Goal: Task Accomplishment & Management: Use online tool/utility

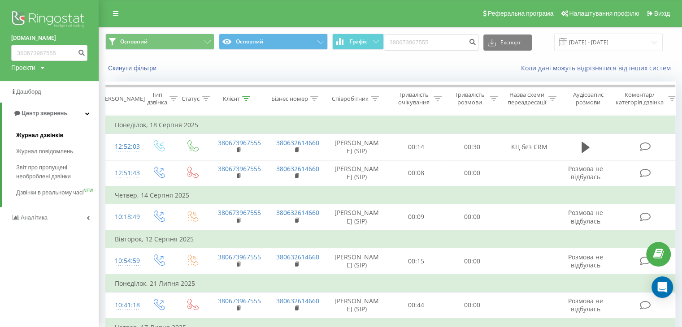
click at [32, 132] on span "Журнал дзвінків" at bounding box center [40, 135] width 48 height 9
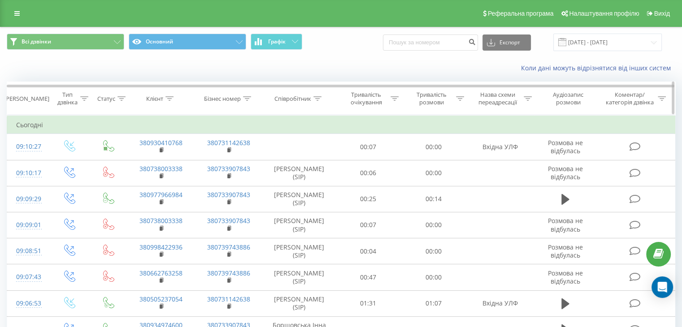
click at [317, 100] on icon at bounding box center [317, 98] width 8 height 4
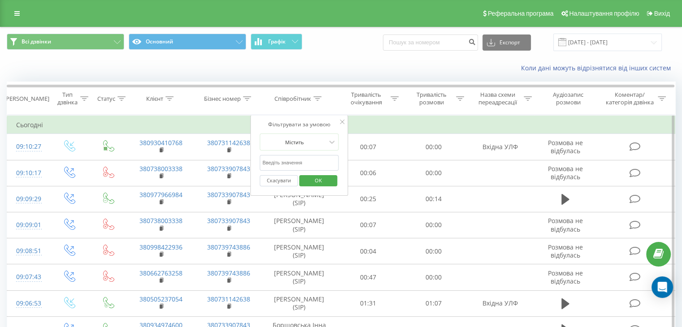
click at [301, 164] on input "text" at bounding box center [299, 163] width 79 height 16
type input "шилко"
click at [310, 180] on span "OK" at bounding box center [318, 181] width 25 height 14
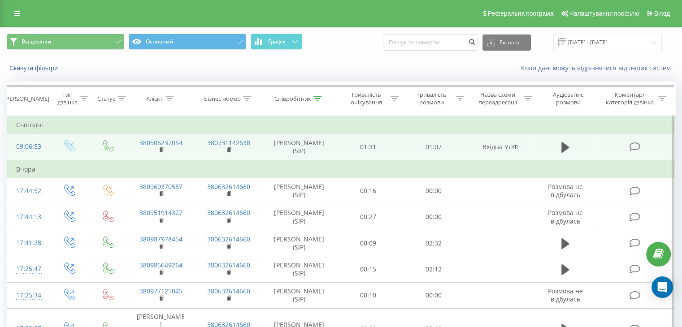
click at [639, 147] on icon at bounding box center [634, 146] width 11 height 9
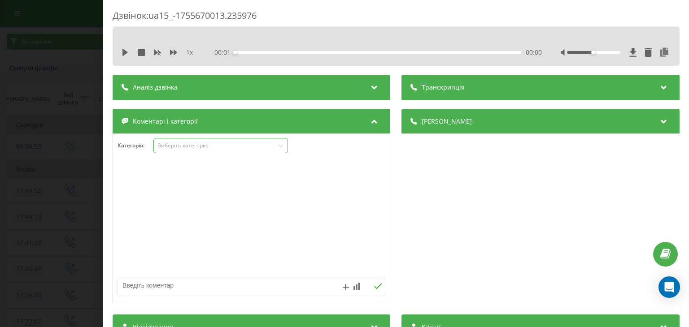
click at [272, 147] on div "Виберіть категорію" at bounding box center [213, 146] width 119 height 9
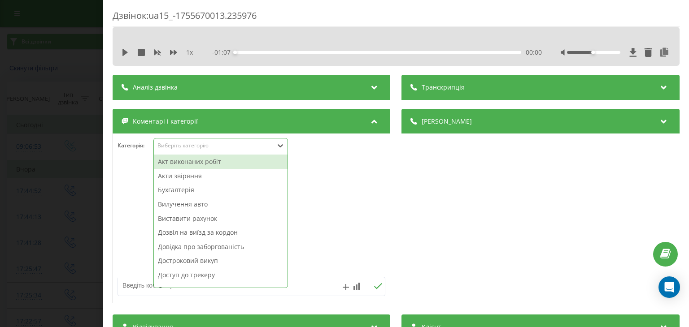
click at [182, 218] on div "Виставити рахунок" at bounding box center [221, 219] width 134 height 14
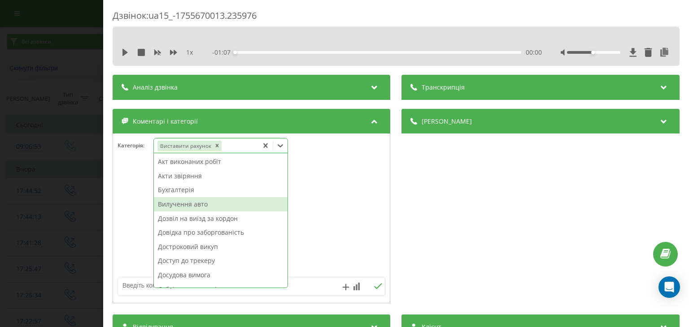
click at [65, 117] on div "Дзвінок : ua15_-1755670013.235976 1 x - 01:07 00:00 00:00 Транскрипція Для AI-а…" at bounding box center [344, 163] width 689 height 327
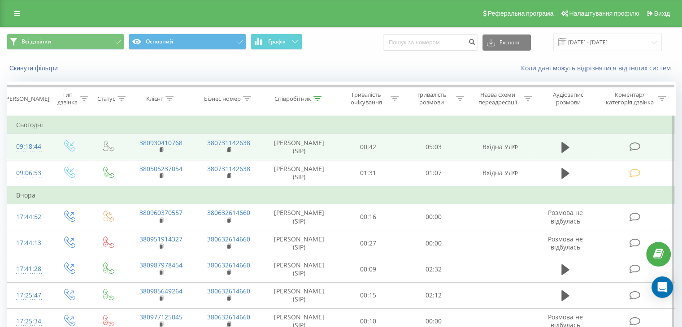
click at [639, 150] on icon at bounding box center [634, 146] width 11 height 9
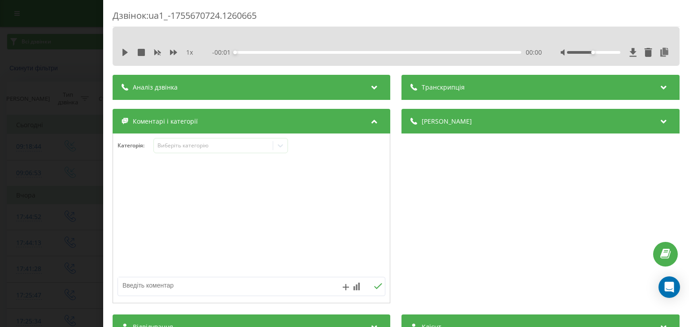
click at [247, 137] on div "Категорія : Виберіть категорію" at bounding box center [252, 219] width 278 height 170
click at [255, 152] on div "Виберіть категорію" at bounding box center [220, 145] width 135 height 15
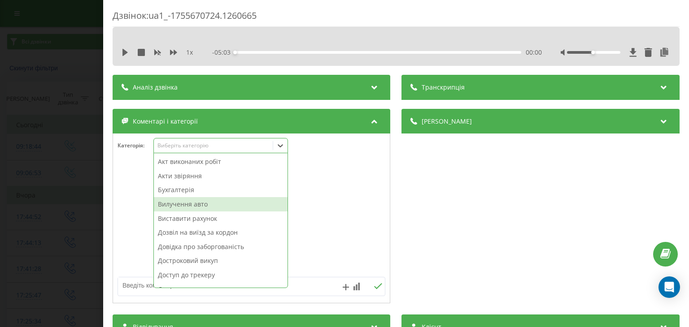
click at [232, 205] on div "Вилучення авто" at bounding box center [221, 204] width 134 height 14
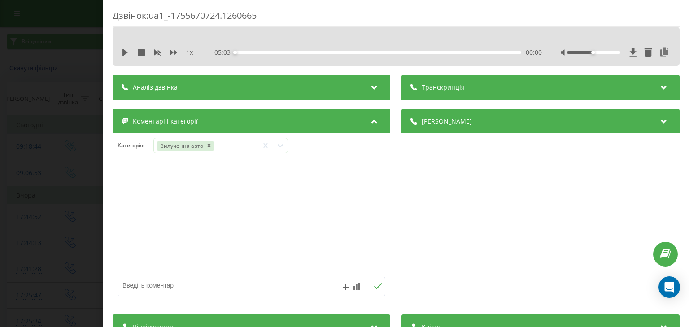
click at [0, 140] on div "Дзвінок : ua1_-1755670724.1260665 1 x - 05:03 00:00 00:00 Транскрипція Для AI-а…" at bounding box center [344, 163] width 689 height 327
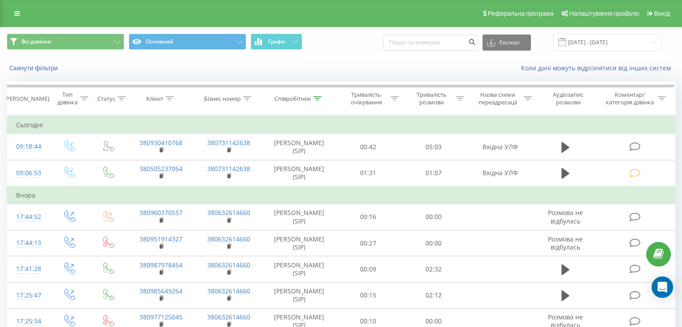
drag, startPoint x: 12, startPoint y: 13, endPoint x: 20, endPoint y: 10, distance: 8.7
click at [11, 13] on link at bounding box center [17, 13] width 16 height 13
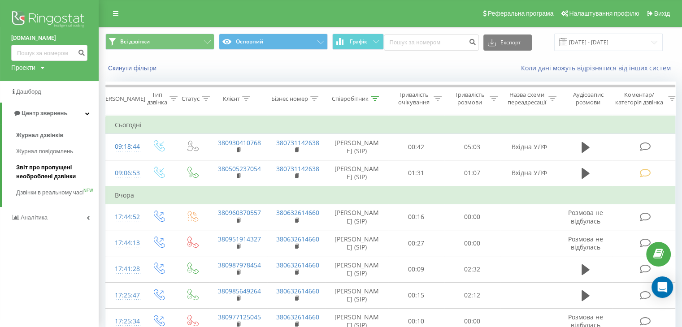
click at [62, 176] on span "Звіт про пропущені необроблені дзвінки" at bounding box center [55, 172] width 78 height 18
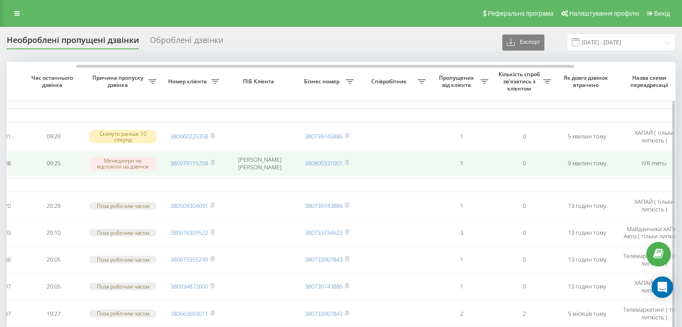
scroll to position [0, 91]
click at [215, 161] on icon at bounding box center [213, 162] width 4 height 5
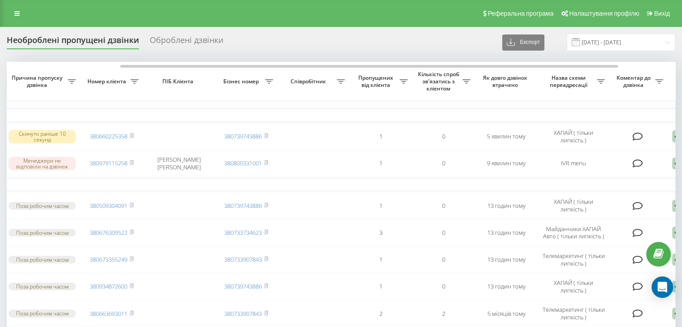
scroll to position [0, 164]
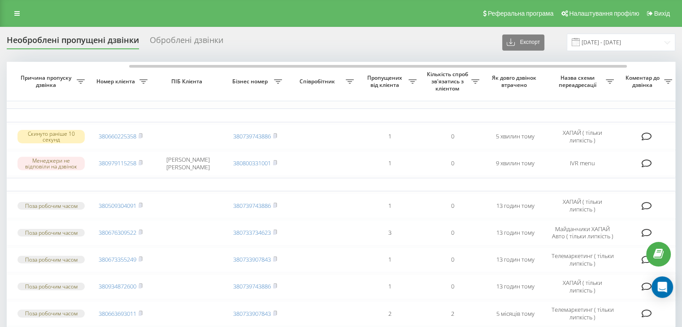
click at [17, 4] on div "Реферальна програма Налаштування профілю Вихід" at bounding box center [341, 13] width 682 height 27
click at [22, 22] on div "Реферальна програма Налаштування профілю Вихід" at bounding box center [341, 13] width 682 height 27
click at [15, 10] on icon at bounding box center [16, 13] width 5 height 6
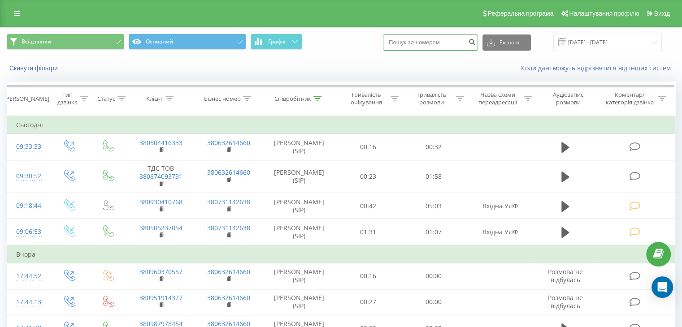
click at [426, 45] on input at bounding box center [430, 43] width 95 height 16
paste input "380668737885"
type input "380668737885"
click at [477, 35] on button "submit" at bounding box center [472, 43] width 12 height 16
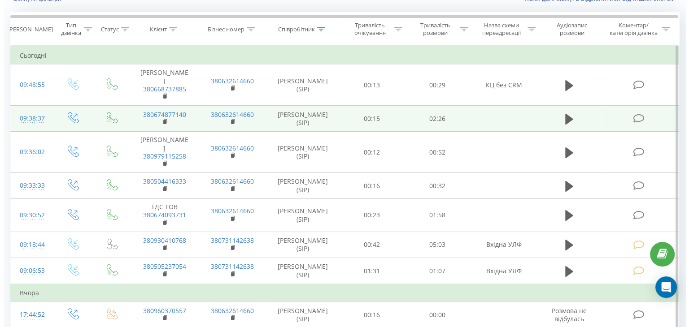
scroll to position [45, 0]
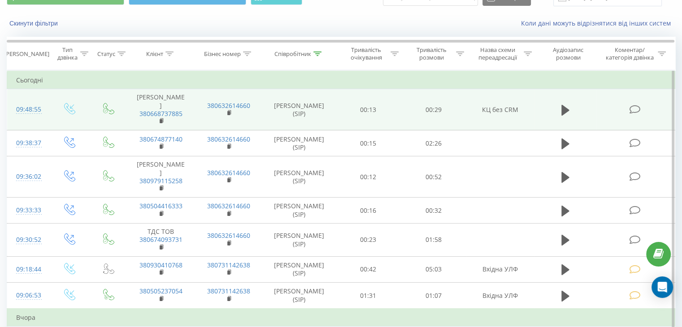
click at [631, 113] on icon at bounding box center [634, 109] width 11 height 9
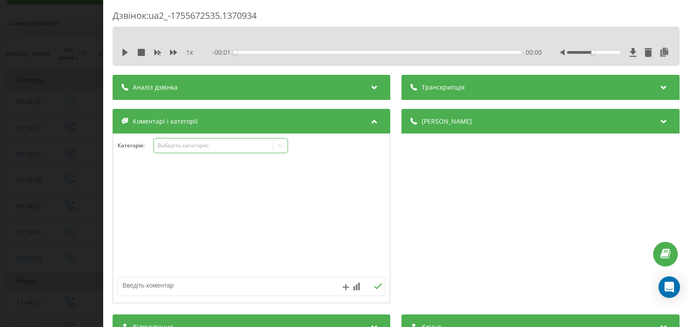
click at [280, 148] on icon at bounding box center [280, 145] width 9 height 9
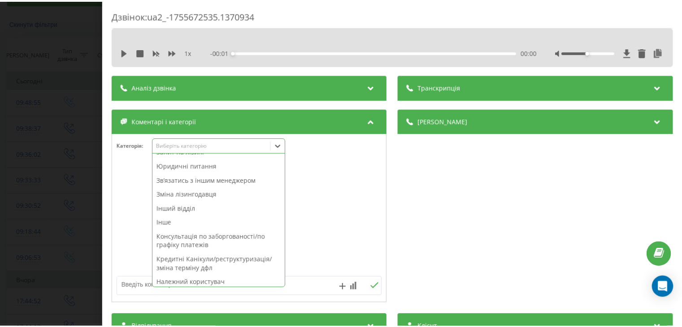
scroll to position [179, 0]
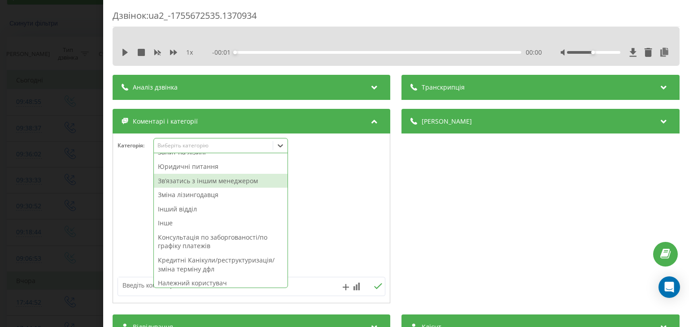
click at [235, 178] on div "Звʼязатись з іншим менеджером" at bounding box center [221, 181] width 134 height 14
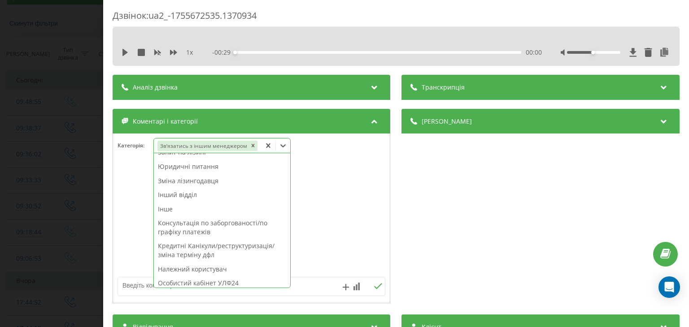
click at [81, 165] on div "Дзвінок : ua2_-1755672535.1370934 1 x - 00:29 00:00 00:00 Транскрипція Для AI-а…" at bounding box center [344, 163] width 689 height 327
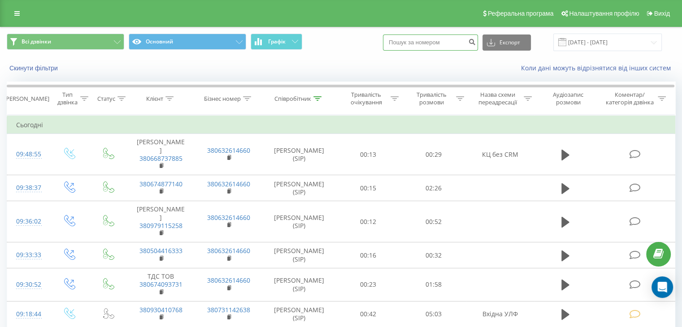
click at [428, 41] on input at bounding box center [430, 43] width 95 height 16
paste input "380664542423"
type input "380664542423"
click at [477, 47] on button "submit" at bounding box center [472, 43] width 12 height 16
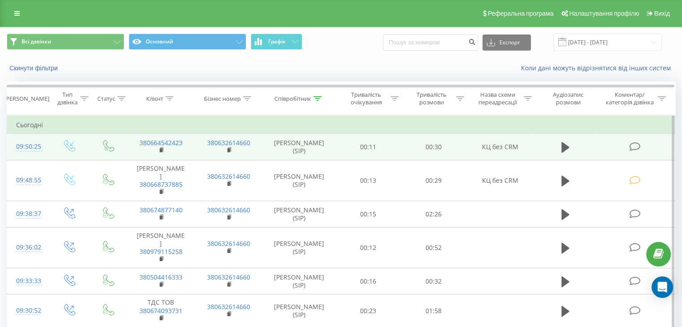
click at [630, 142] on icon at bounding box center [634, 146] width 11 height 9
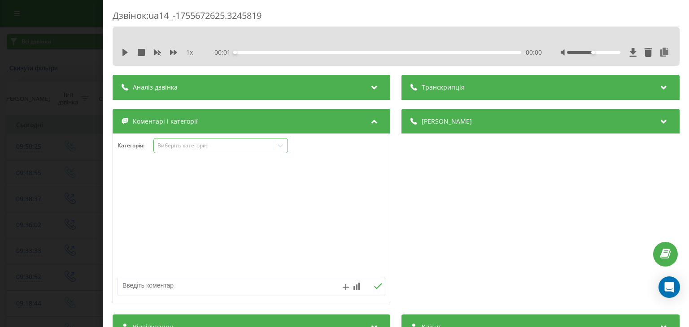
click at [249, 145] on div "Виберіть категорію" at bounding box center [213, 145] width 112 height 7
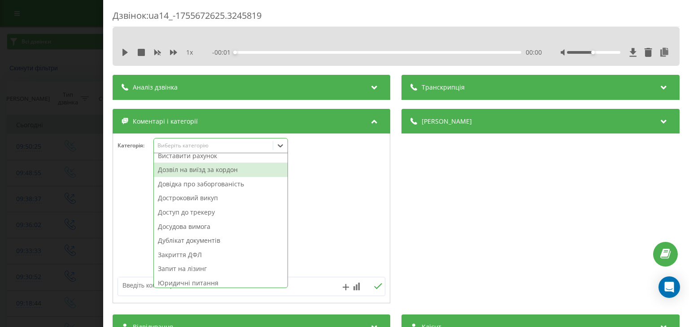
scroll to position [90, 0]
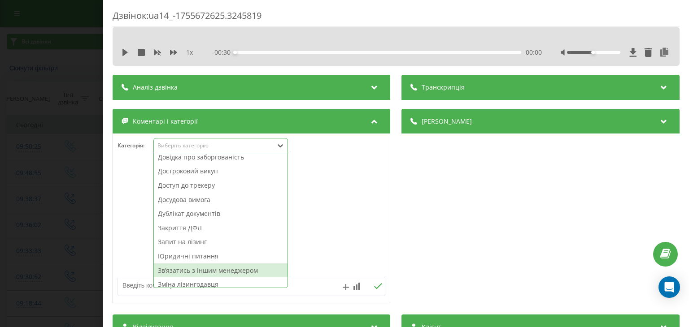
click at [236, 269] on div "Звʼязатись з іншим менеджером" at bounding box center [221, 271] width 134 height 14
